Goal: Information Seeking & Learning: Find specific fact

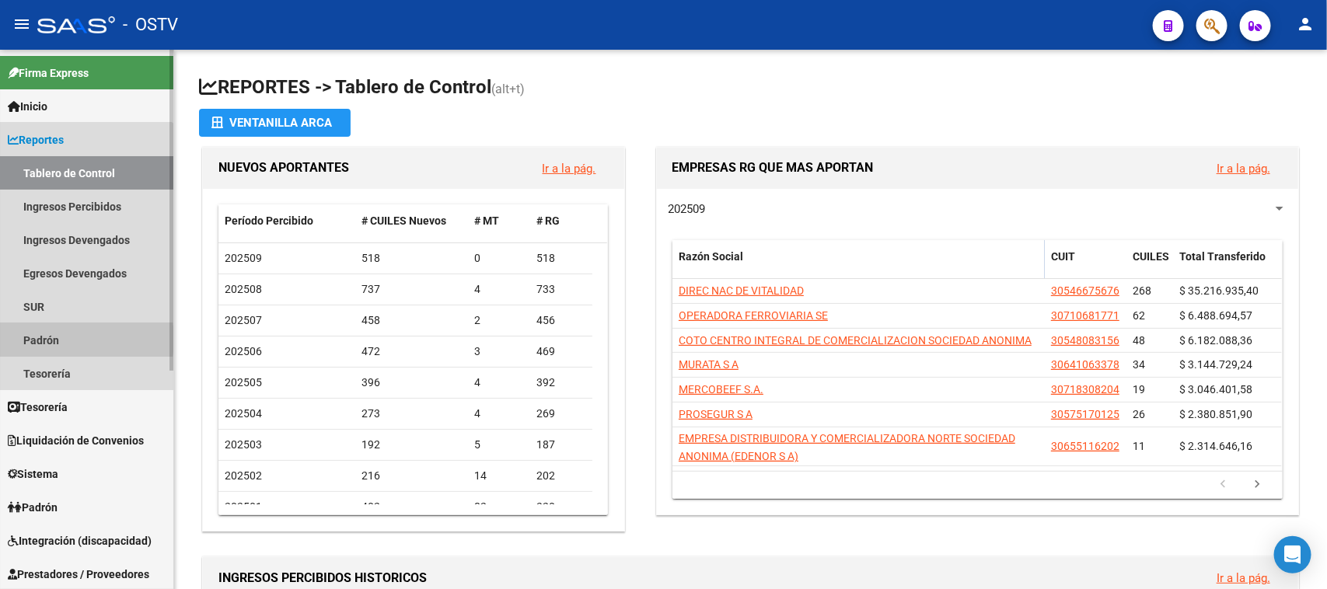
click at [44, 340] on link "Padrón" at bounding box center [86, 339] width 173 height 33
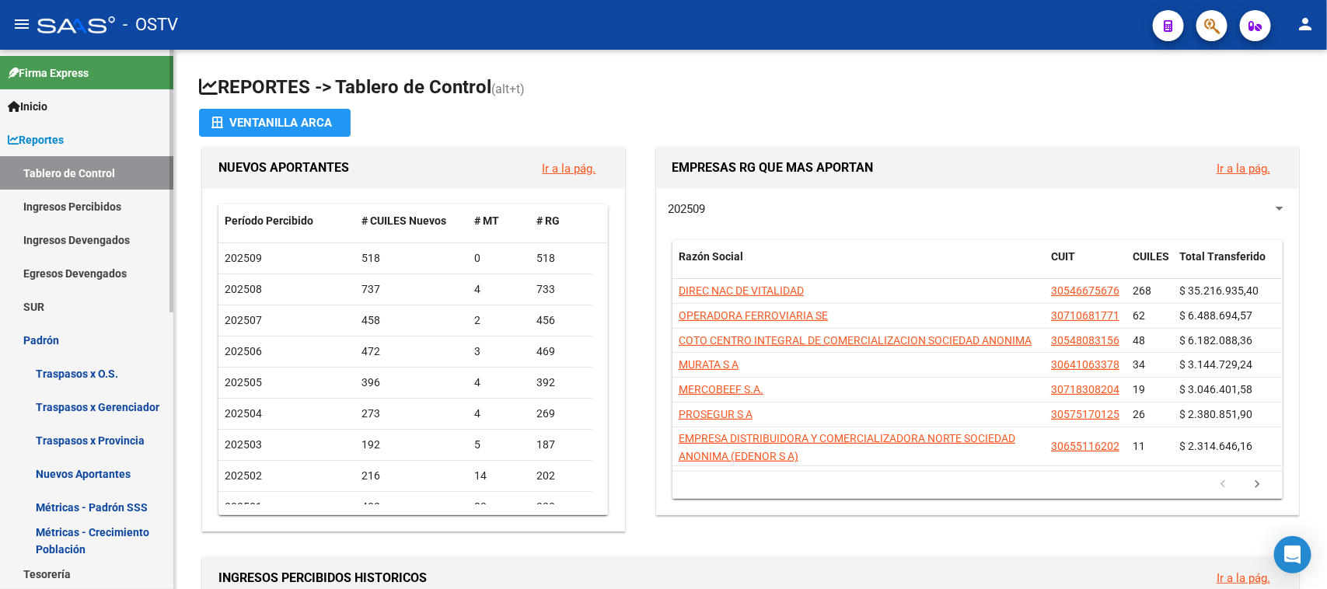
click at [64, 141] on span "Reportes" at bounding box center [36, 139] width 56 height 17
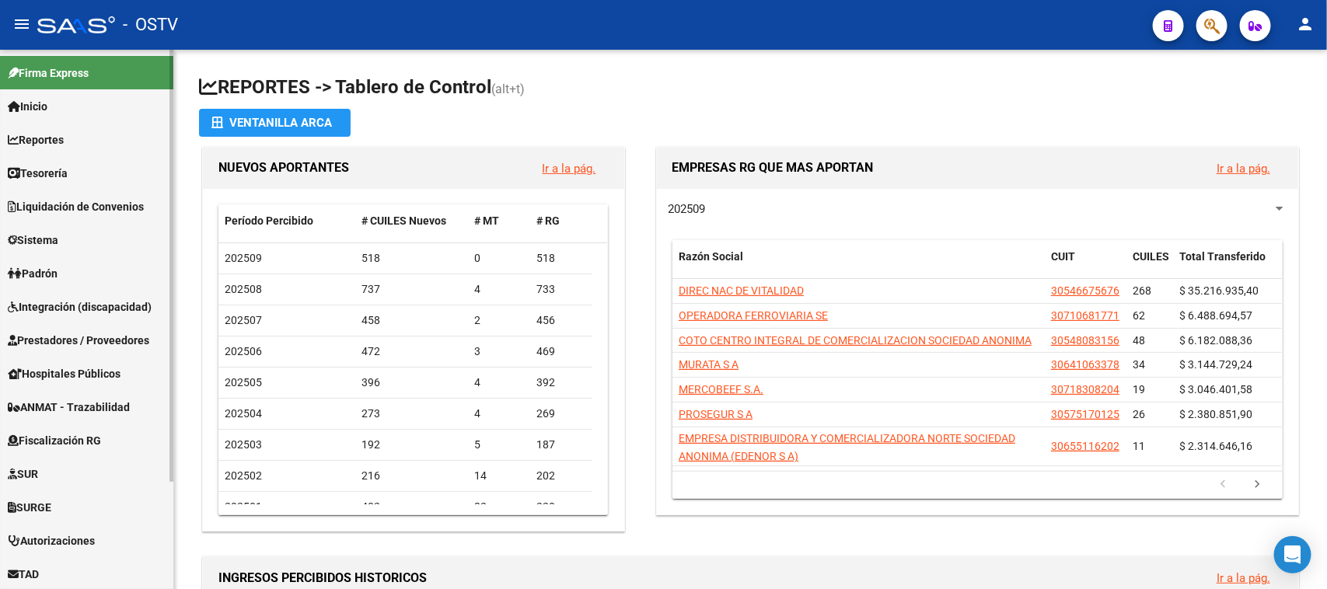
click at [57, 272] on span "Padrón" at bounding box center [33, 273] width 50 height 17
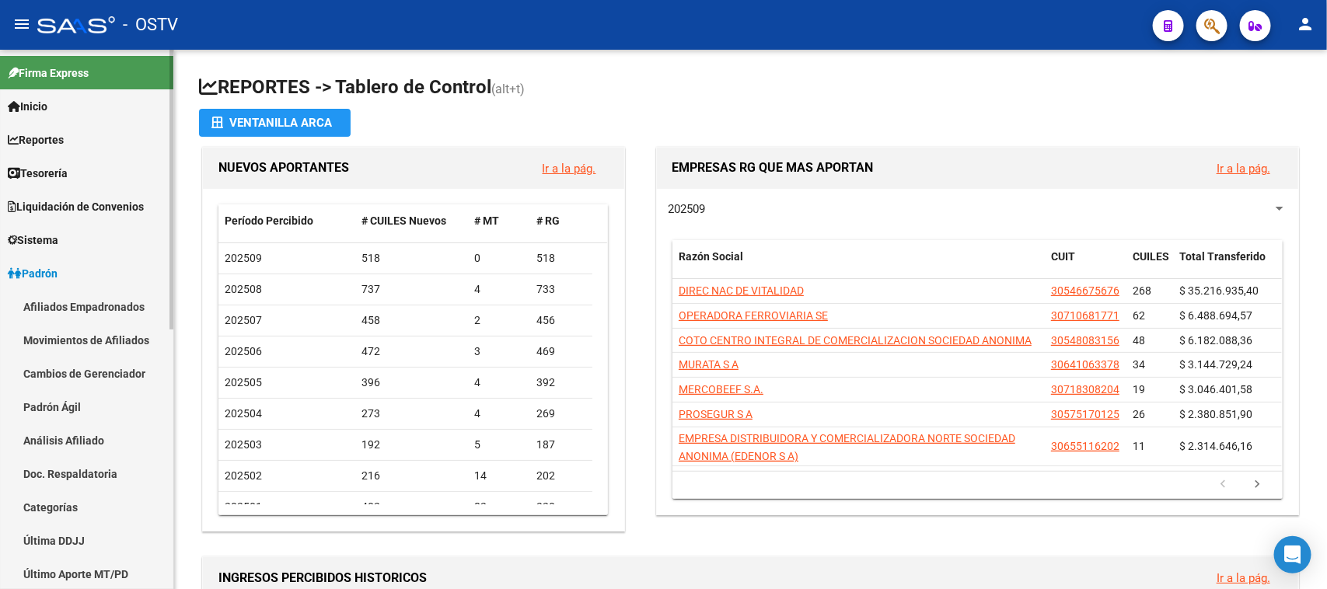
click at [71, 305] on link "Afiliados Empadronados" at bounding box center [86, 306] width 173 height 33
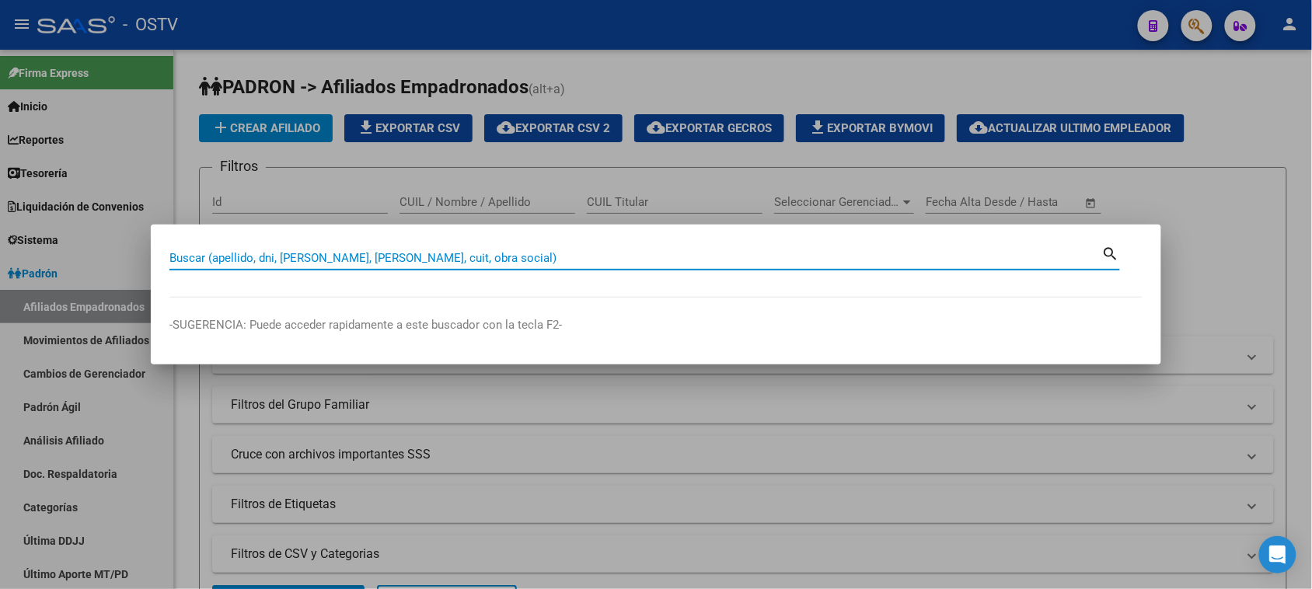
paste input "94448876"
type input "94448876"
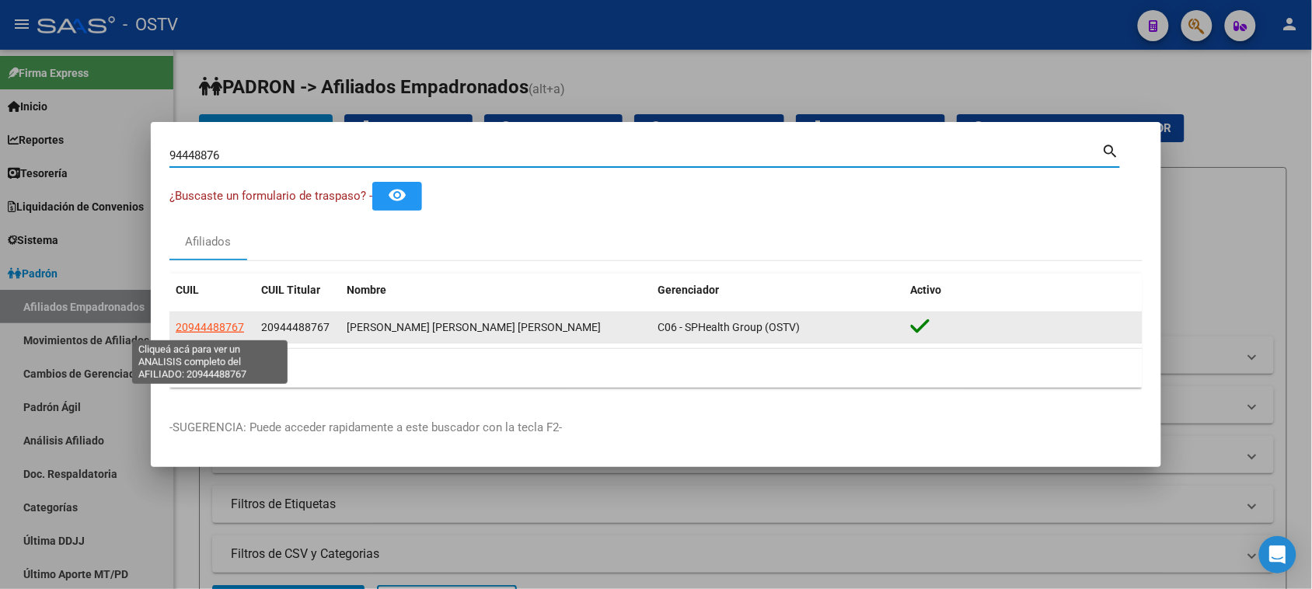
click at [214, 325] on span "20944488767" at bounding box center [210, 327] width 68 height 12
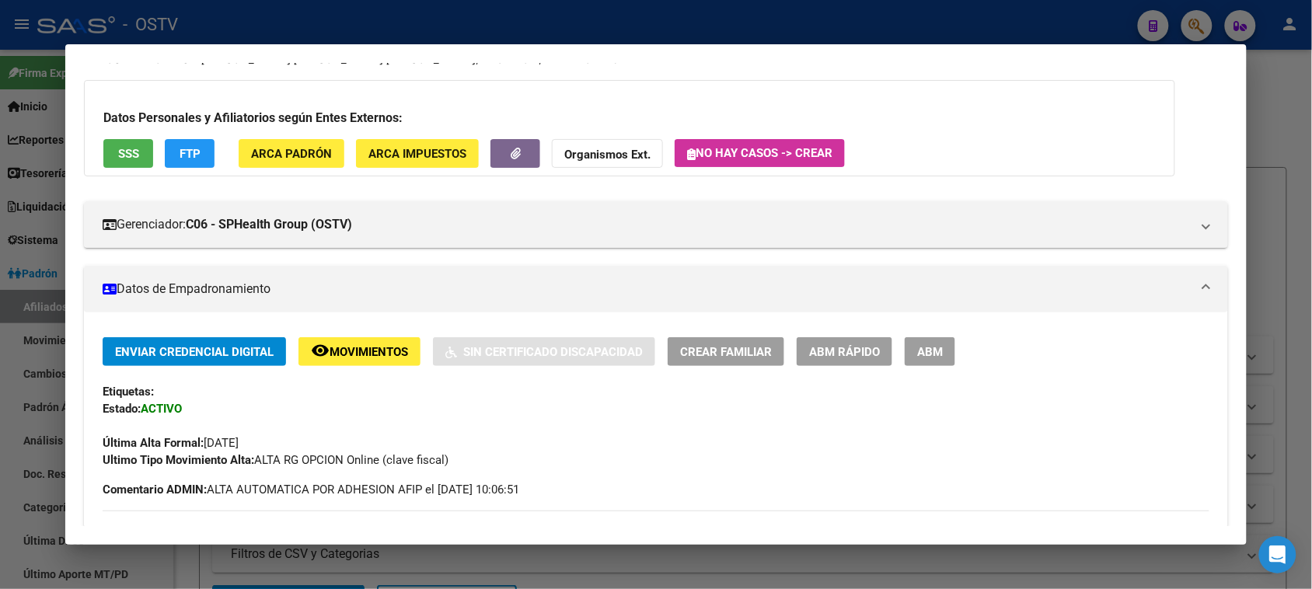
scroll to position [107, 0]
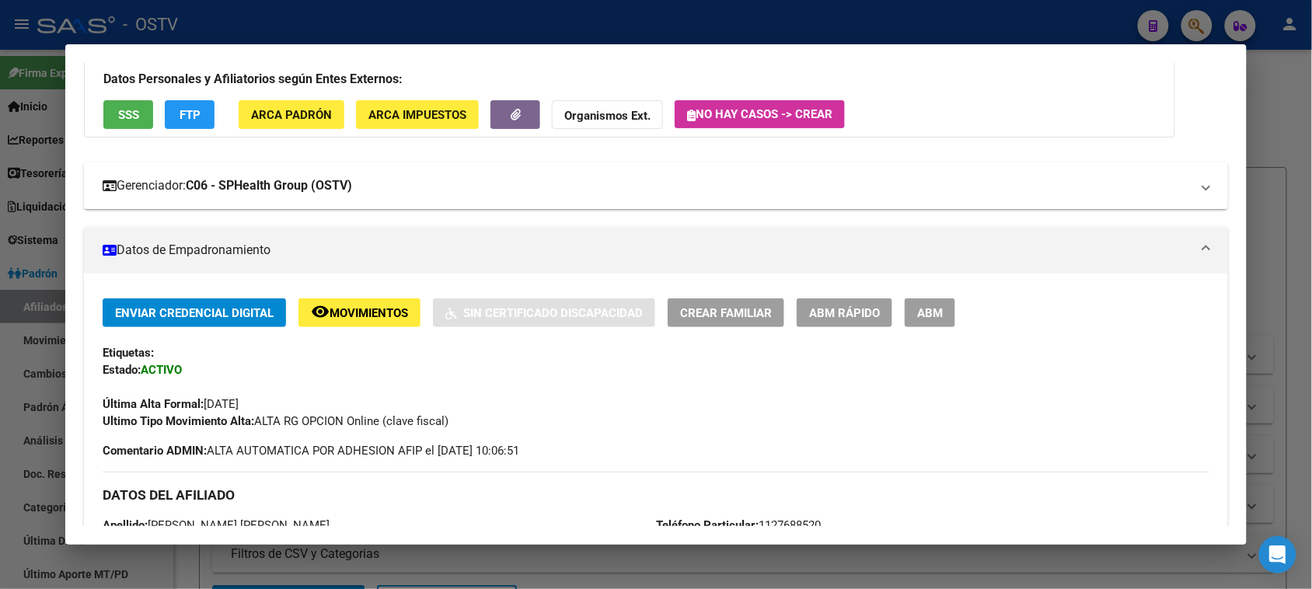
click at [261, 196] on mat-expansion-panel-header "Gerenciador: C06 - SPHealth Group (OSTV)" at bounding box center [656, 185] width 1144 height 47
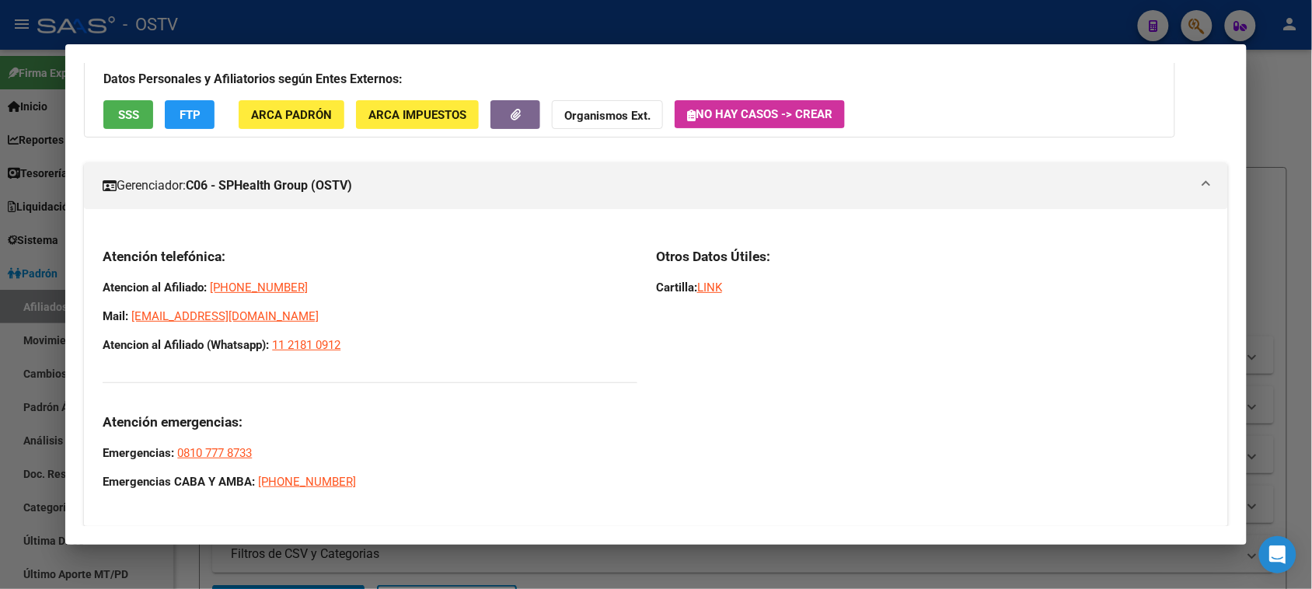
drag, startPoint x: 98, startPoint y: 249, endPoint x: 344, endPoint y: 343, distance: 263.8
click at [344, 343] on div "Atención telefónica: Atencion al Afiliado: [PHONE_NUMBER] Mail: [EMAIL_ADDRESS]…" at bounding box center [370, 369] width 535 height 243
copy div "Atención telefónica: Atencion al Afiliado: [PHONE_NUMBER] Mail: [EMAIL_ADDRESS]…"
